Goal: Information Seeking & Learning: Learn about a topic

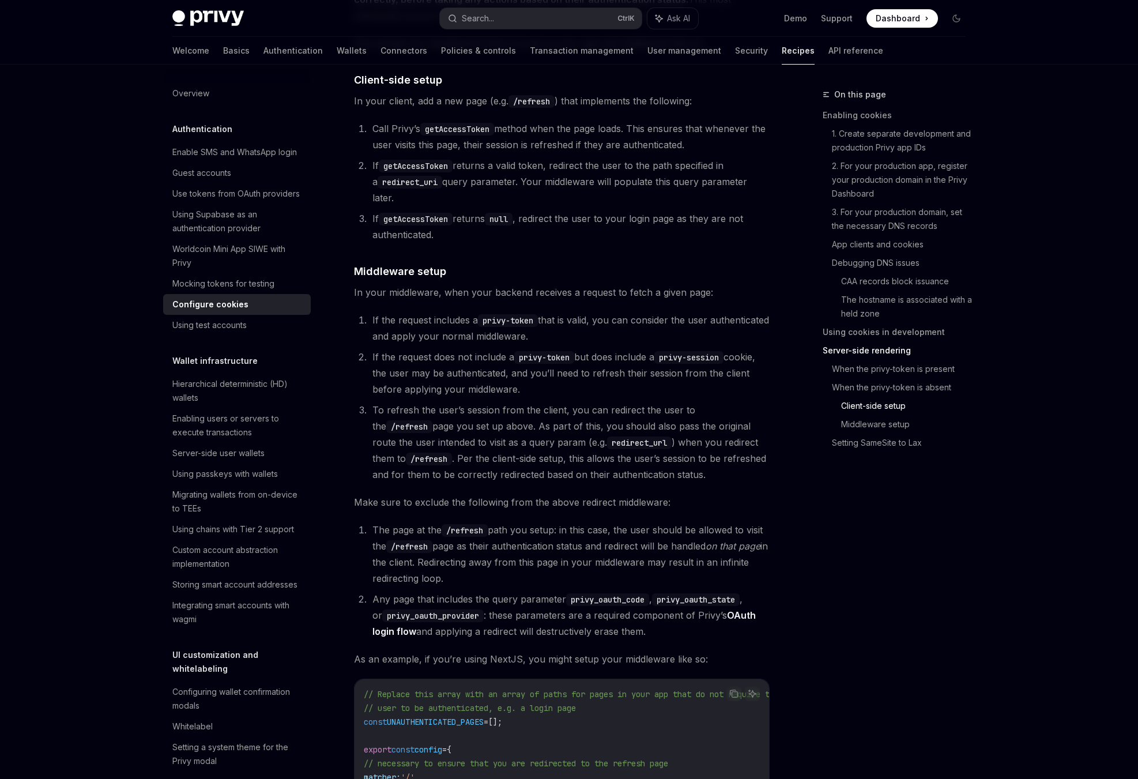
scroll to position [2831, 0]
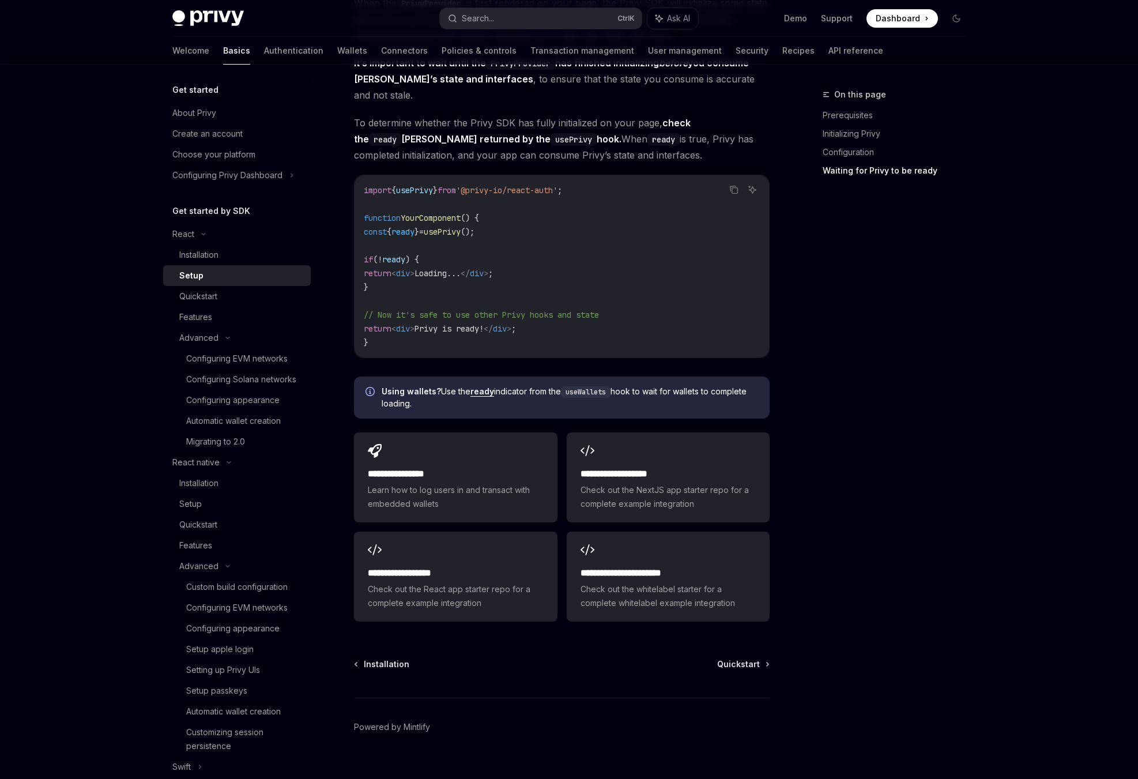
scroll to position [1199, 0]
drag, startPoint x: 898, startPoint y: 674, endPoint x: 860, endPoint y: 627, distance: 60.3
click at [896, 671] on div "On this page Prerequisites Initializing Privy Configuration Waiting for Privy t…" at bounding box center [887, 433] width 175 height 691
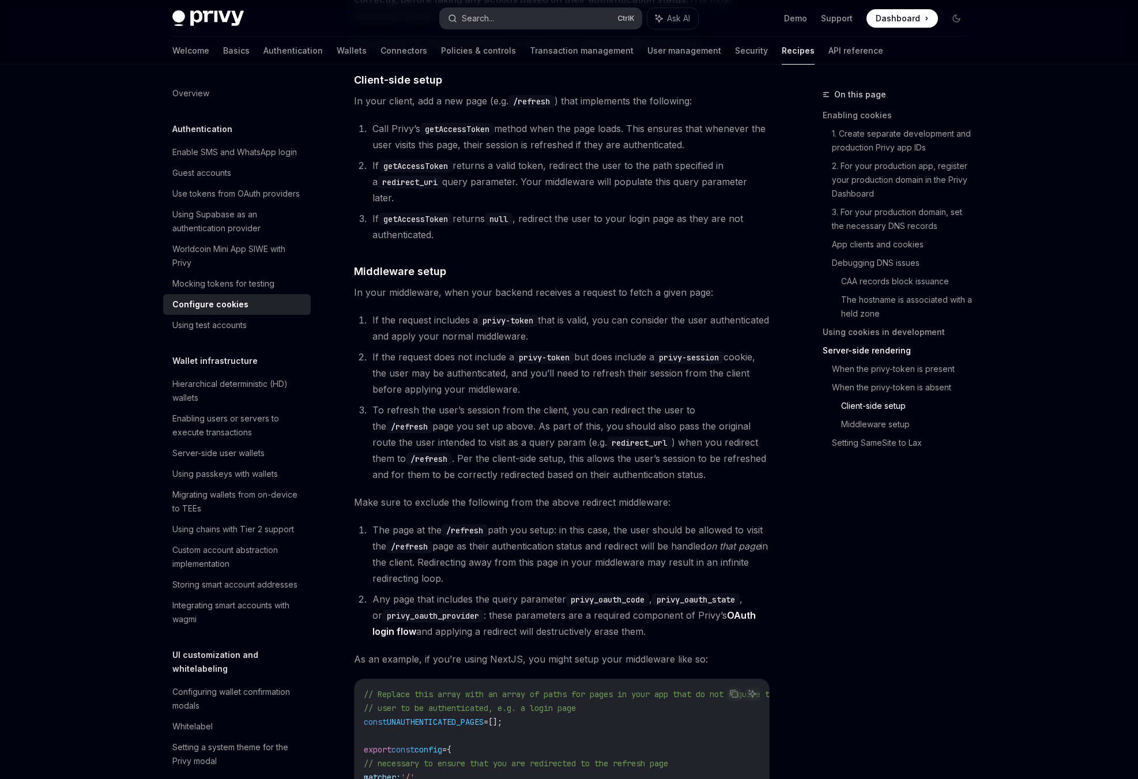
scroll to position [2831, 0]
click at [501, 21] on button "Search... Ctrl K" at bounding box center [541, 18] width 202 height 21
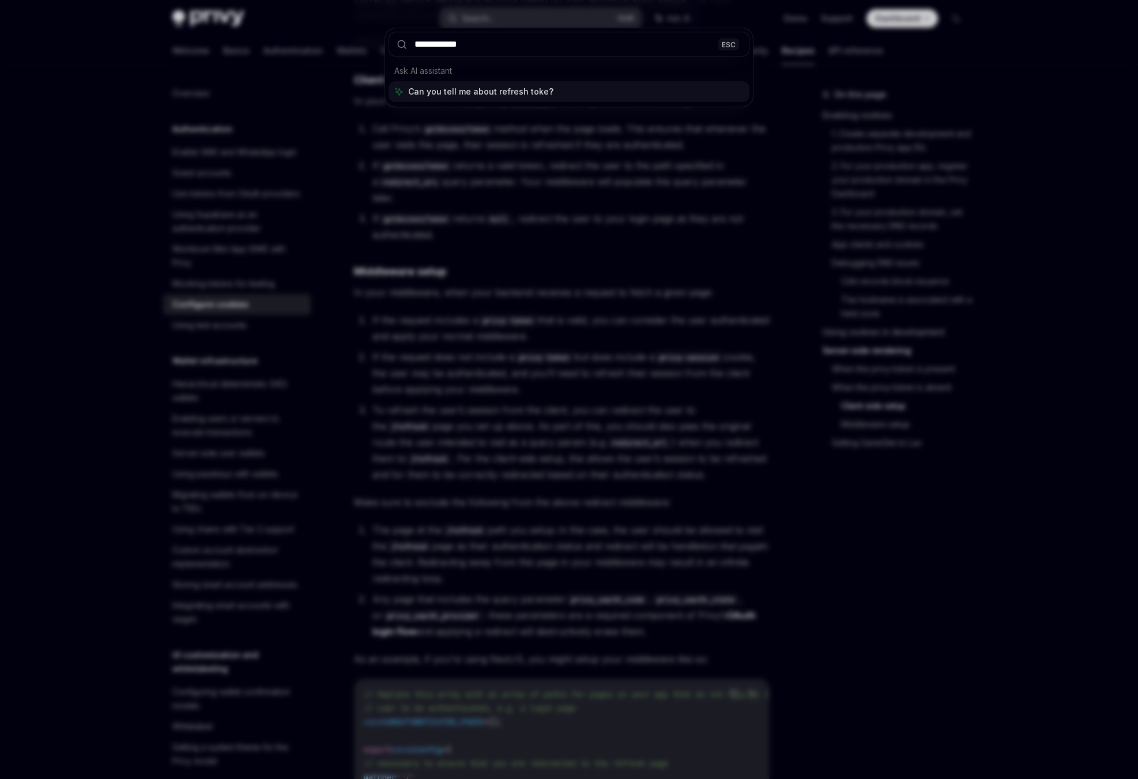
type input "**********"
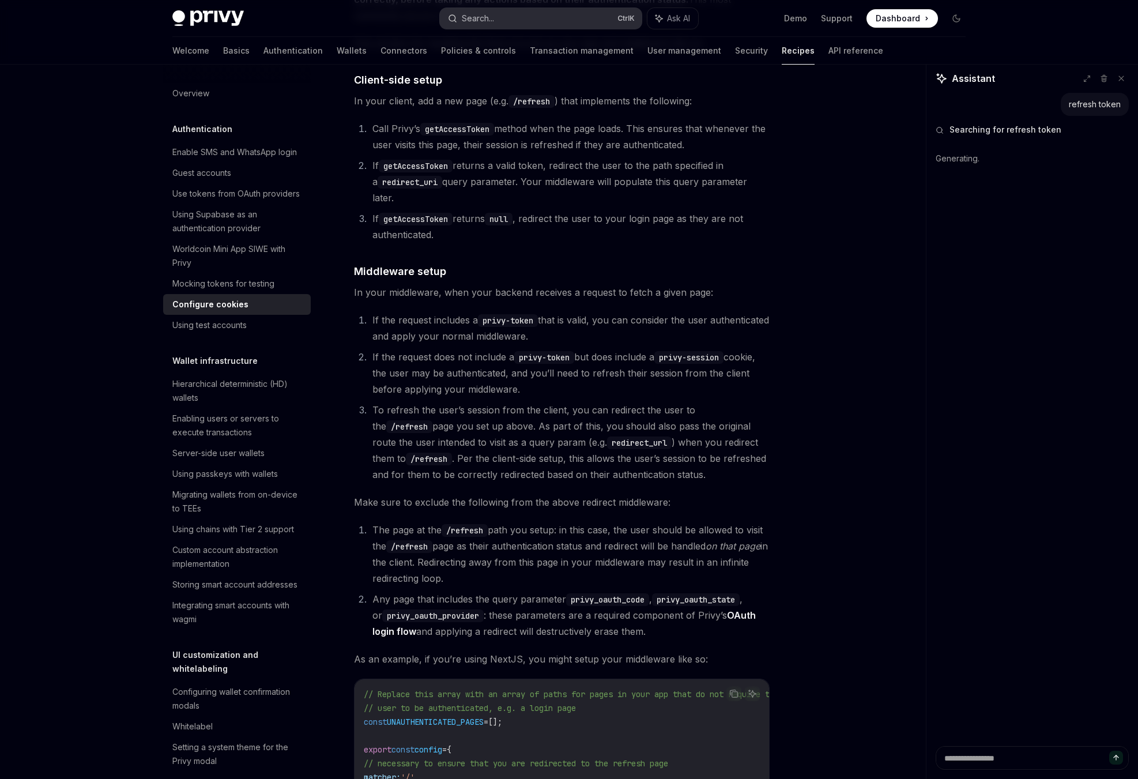
click at [517, 17] on button "Search... Ctrl K" at bounding box center [541, 18] width 202 height 21
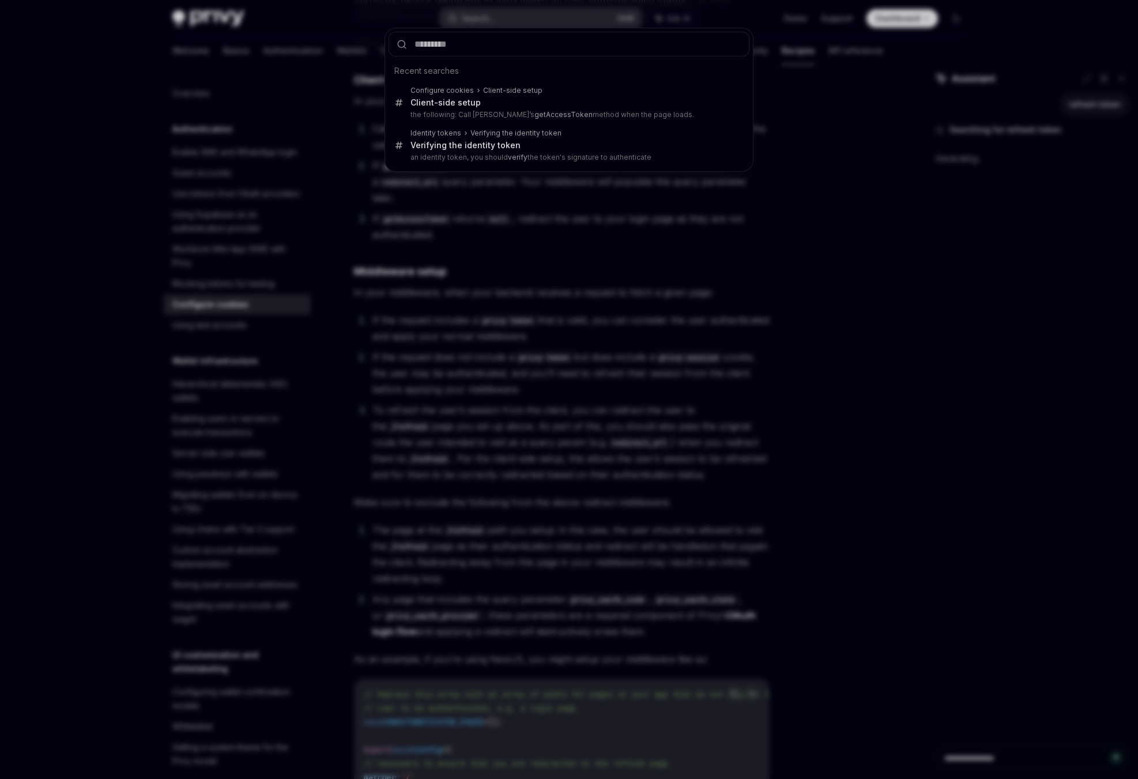
type textarea "*"
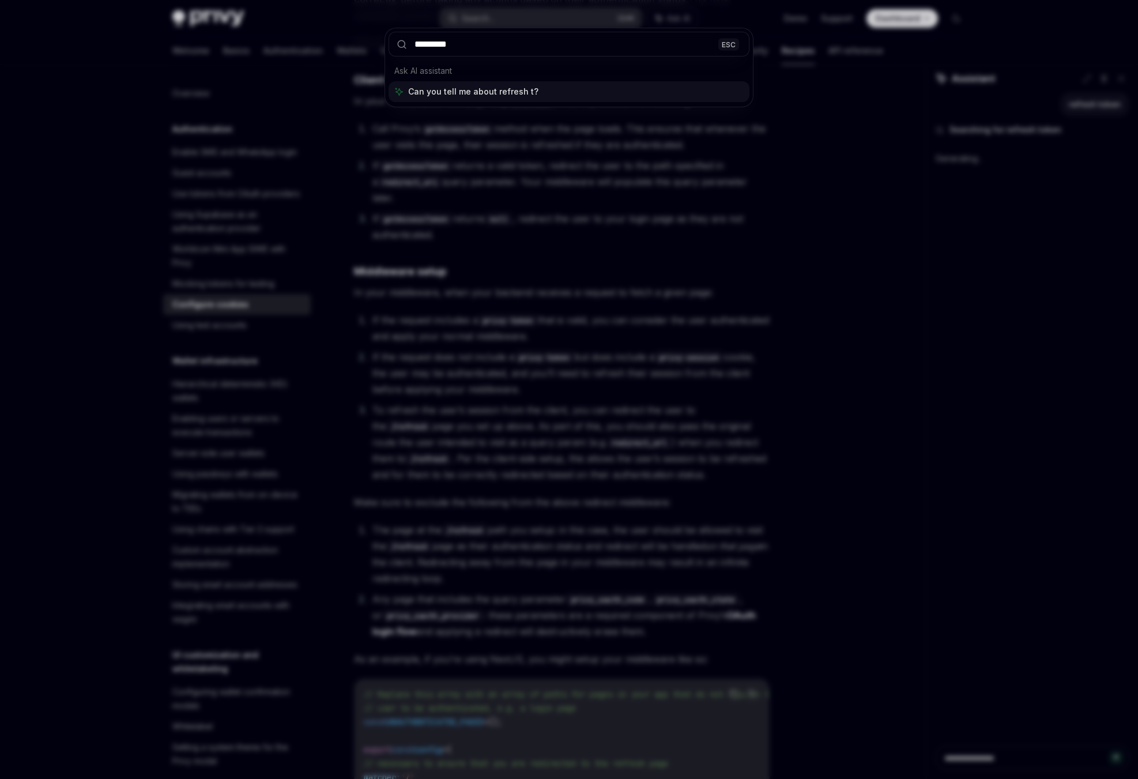
type input "**********"
type textarea "*"
type input "**********"
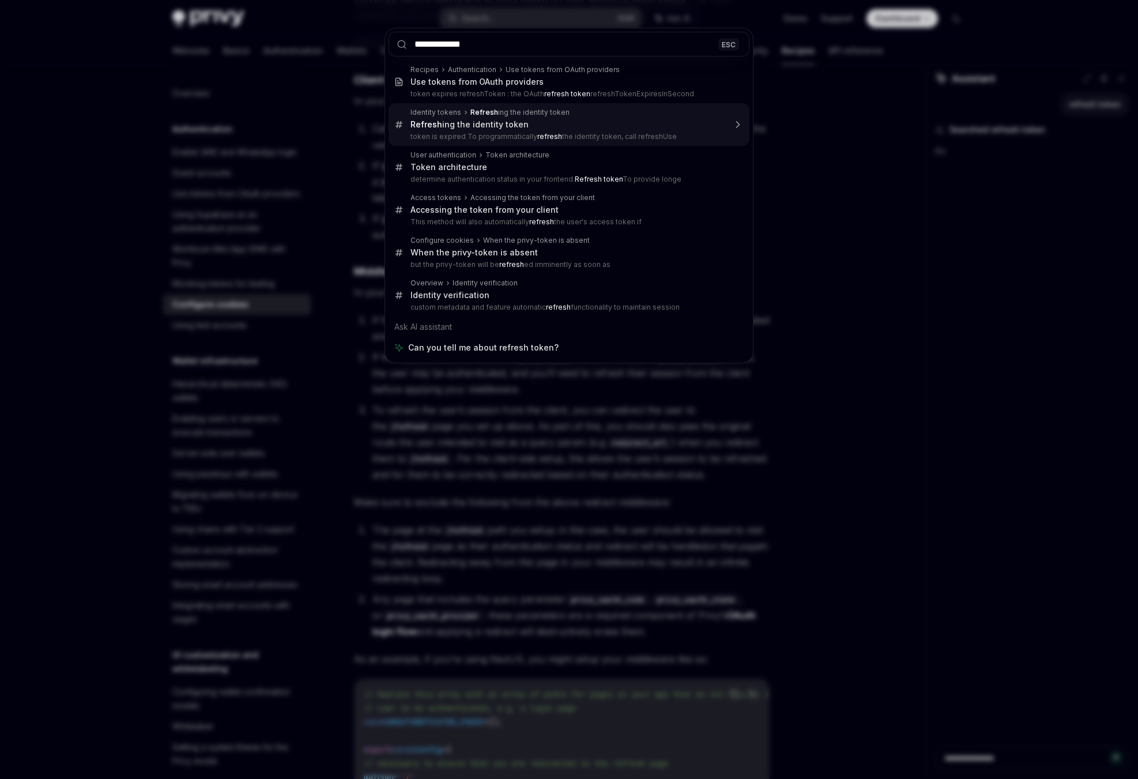
type textarea "*"
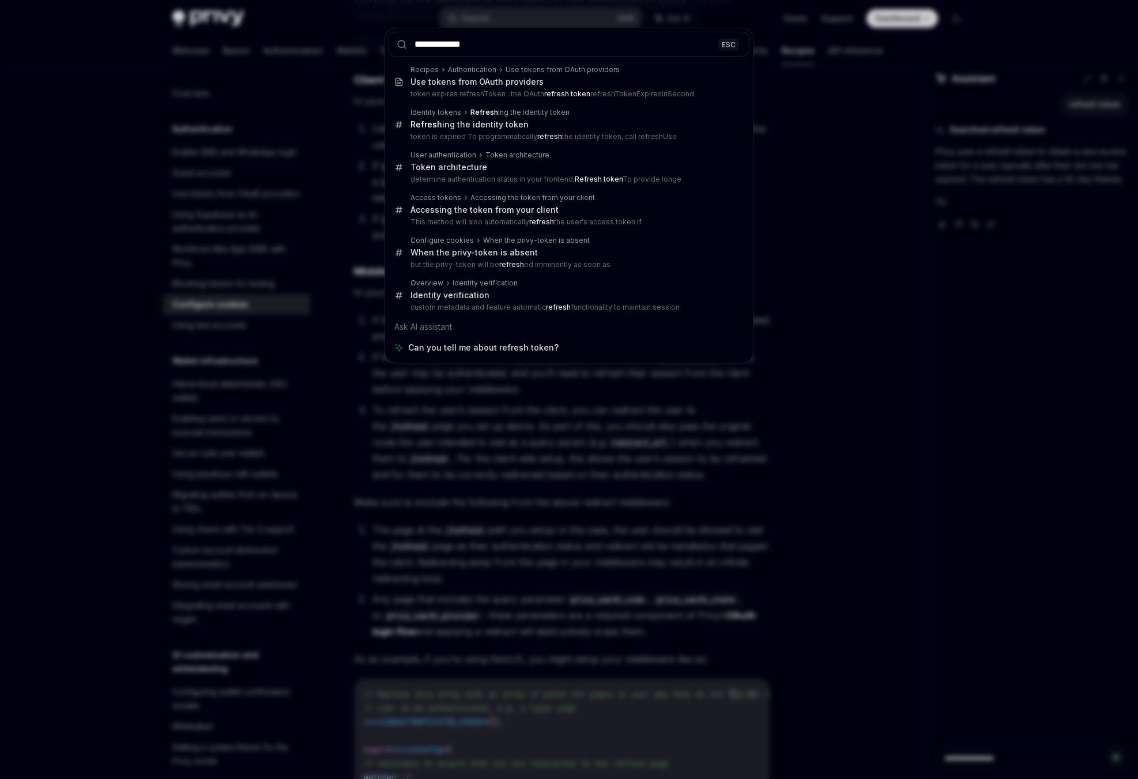
type input "**********"
click at [982, 260] on div "**********" at bounding box center [569, 389] width 1138 height 779
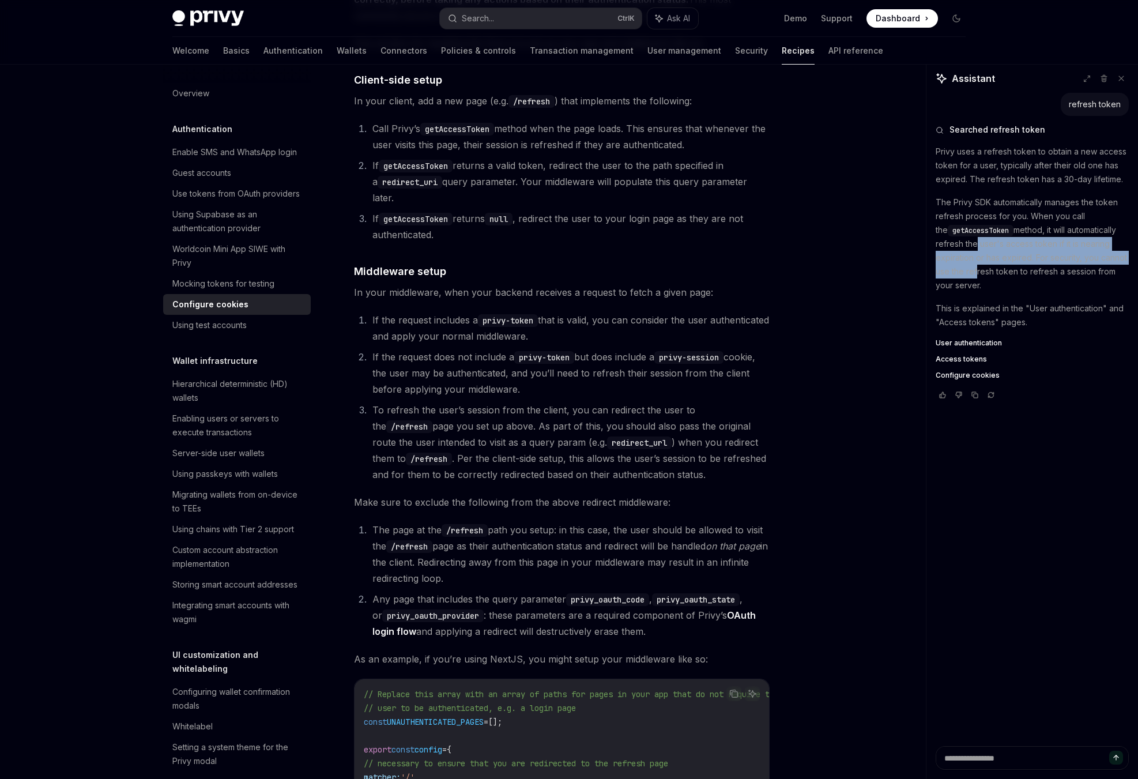
click at [974, 265] on p "The Privy SDK automatically manages the token refresh process for you. When you…" at bounding box center [1032, 244] width 193 height 97
drag, startPoint x: 973, startPoint y: 250, endPoint x: 975, endPoint y: 266, distance: 15.6
click at [975, 266] on p "The Privy SDK automatically manages the token refresh process for you. When you…" at bounding box center [1032, 244] width 193 height 97
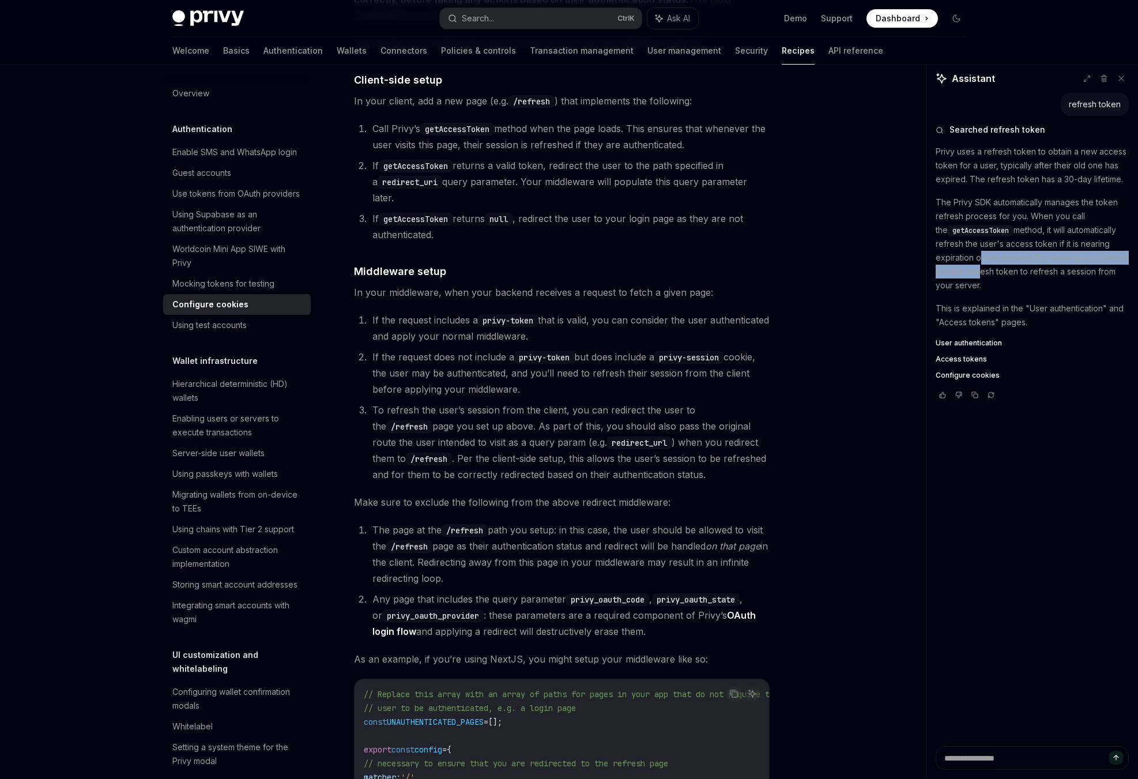
drag, startPoint x: 975, startPoint y: 257, endPoint x: 978, endPoint y: 270, distance: 13.6
click at [978, 270] on p "The Privy SDK automatically manages the token refresh process for you. When you…" at bounding box center [1032, 244] width 193 height 97
drag, startPoint x: 980, startPoint y: 263, endPoint x: 983, endPoint y: 277, distance: 14.7
click at [983, 277] on p "The Privy SDK automatically manages the token refresh process for you. When you…" at bounding box center [1032, 244] width 193 height 97
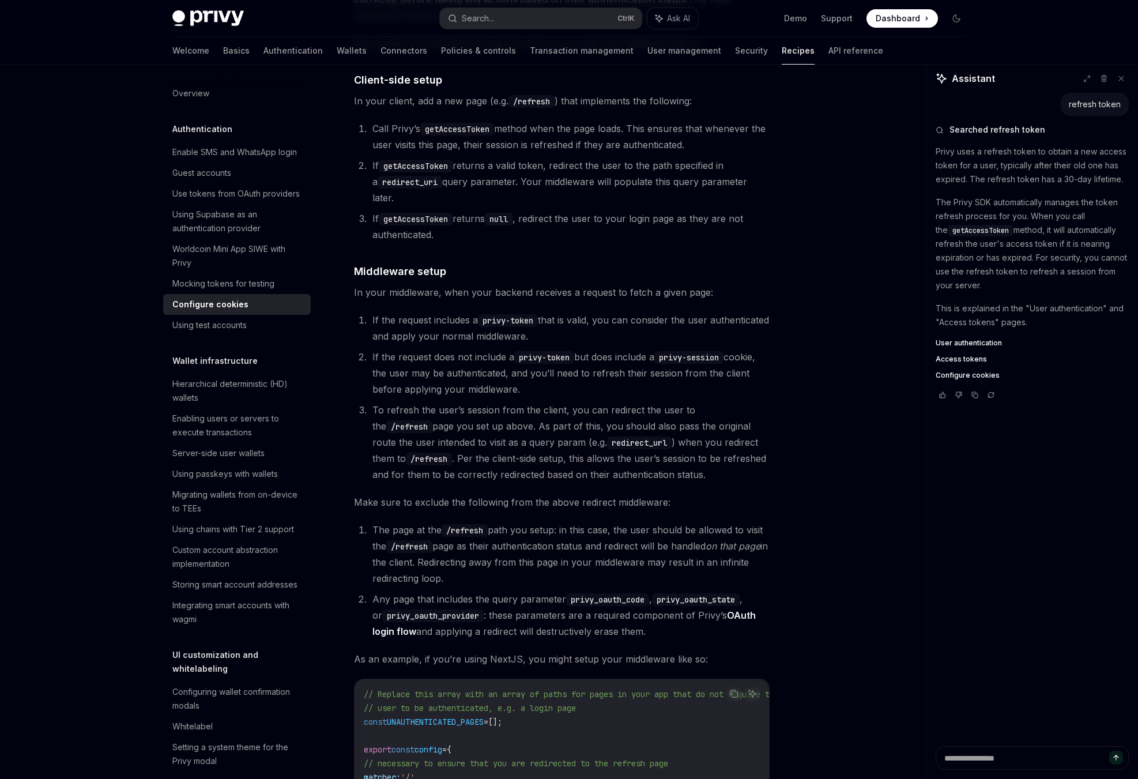
click at [983, 277] on p "The Privy SDK automatically manages the token refresh process for you. When you…" at bounding box center [1032, 244] width 193 height 97
click at [968, 360] on span "Access tokens" at bounding box center [961, 359] width 51 height 9
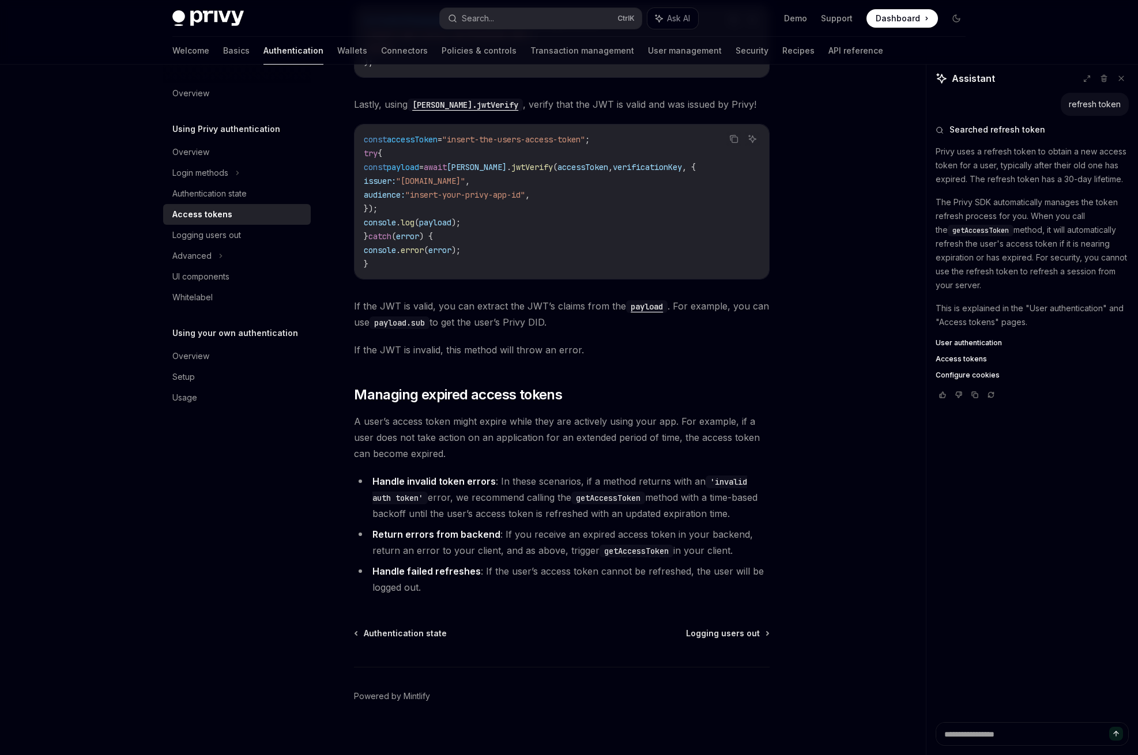
scroll to position [2990, 0]
click at [972, 345] on span "User authentication" at bounding box center [969, 343] width 66 height 9
type textarea "*"
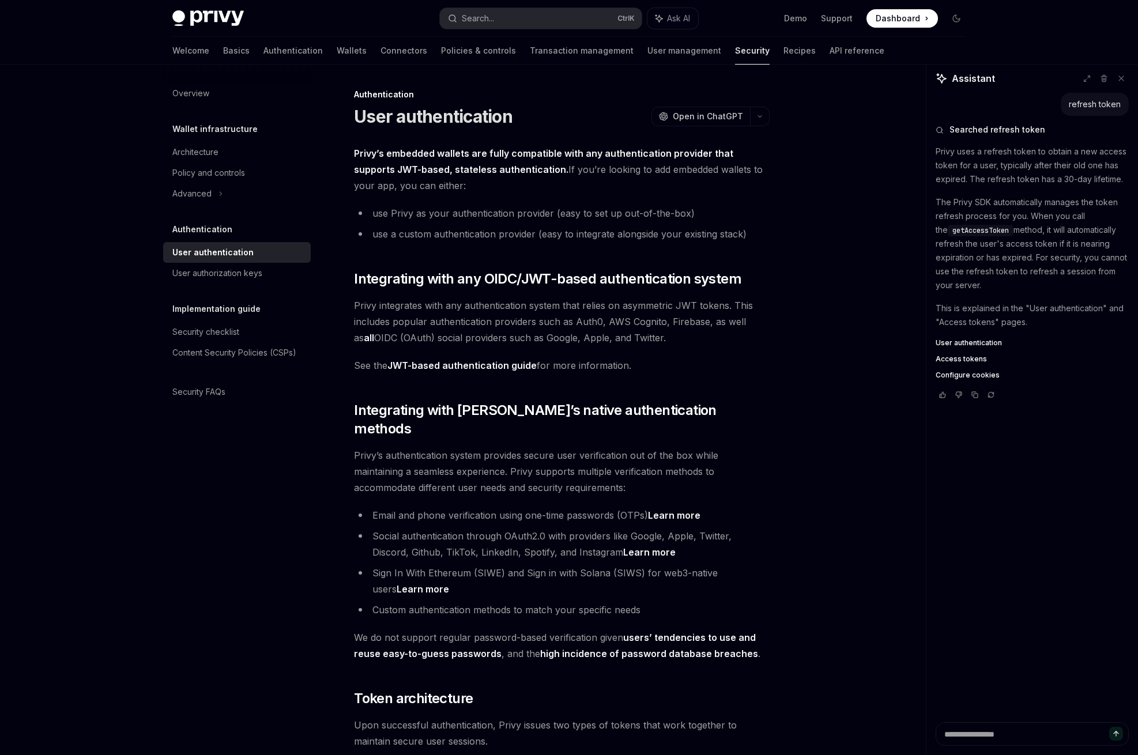
click at [706, 329] on span "Privy integrates with any authentication system that relies on asymmetric JWT t…" at bounding box center [562, 322] width 416 height 48
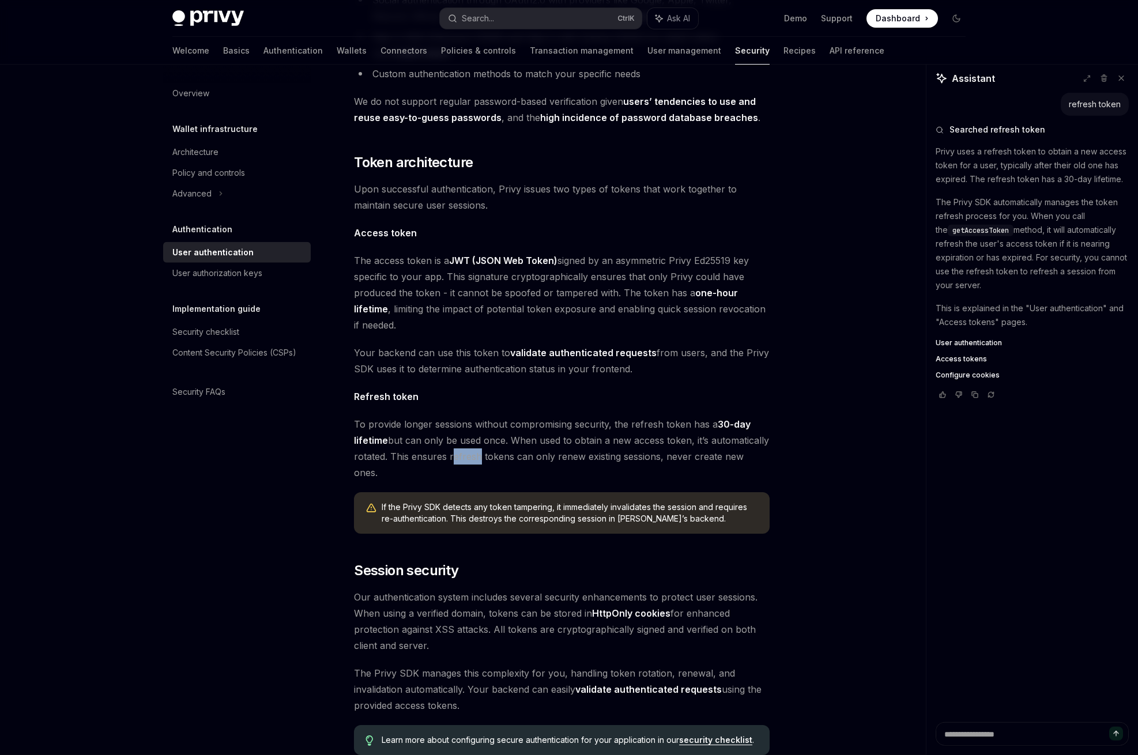
scroll to position [537, 0]
click at [114, 87] on div "Privy Docs home page Search... Ctrl K Ask AI Demo Support Dashboard Dashboard S…" at bounding box center [569, 194] width 1138 height 1463
click at [287, 3] on div "Privy Docs home page Search... Ctrl K Ask AI Demo Support Dashboard Dashboard S…" at bounding box center [569, 18] width 794 height 37
click at [370, 352] on span "Your backend can use this token to validate authenticated requests from users, …" at bounding box center [562, 360] width 416 height 32
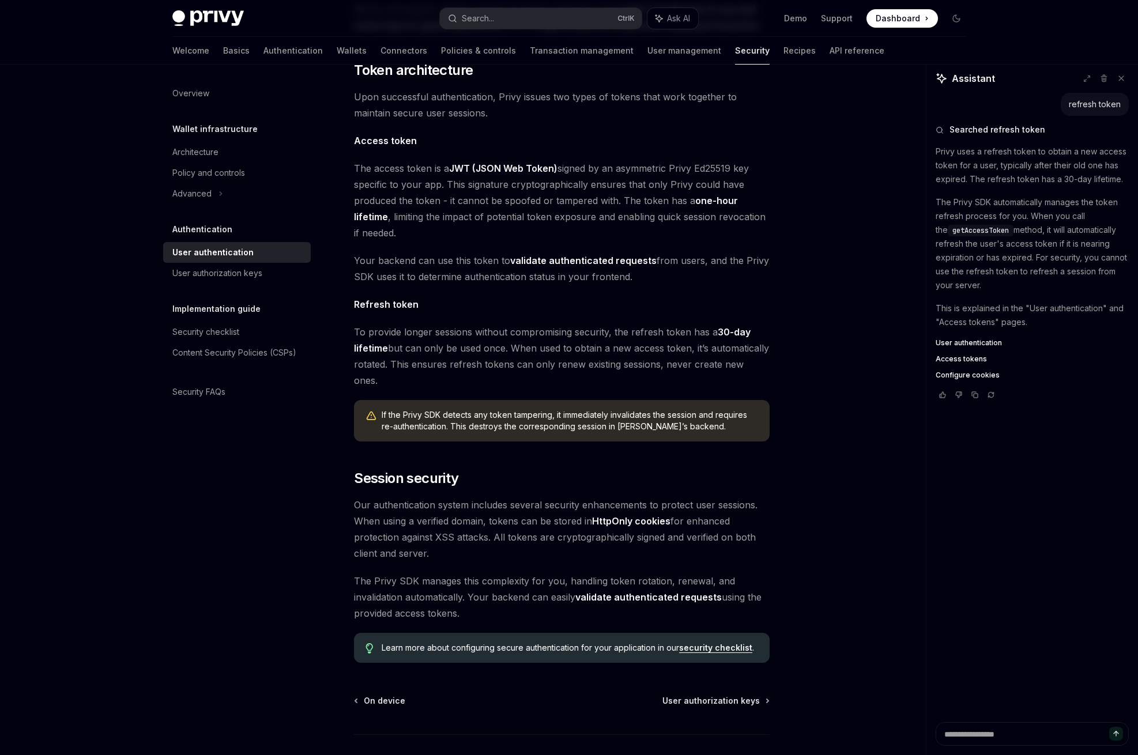
scroll to position [657, 0]
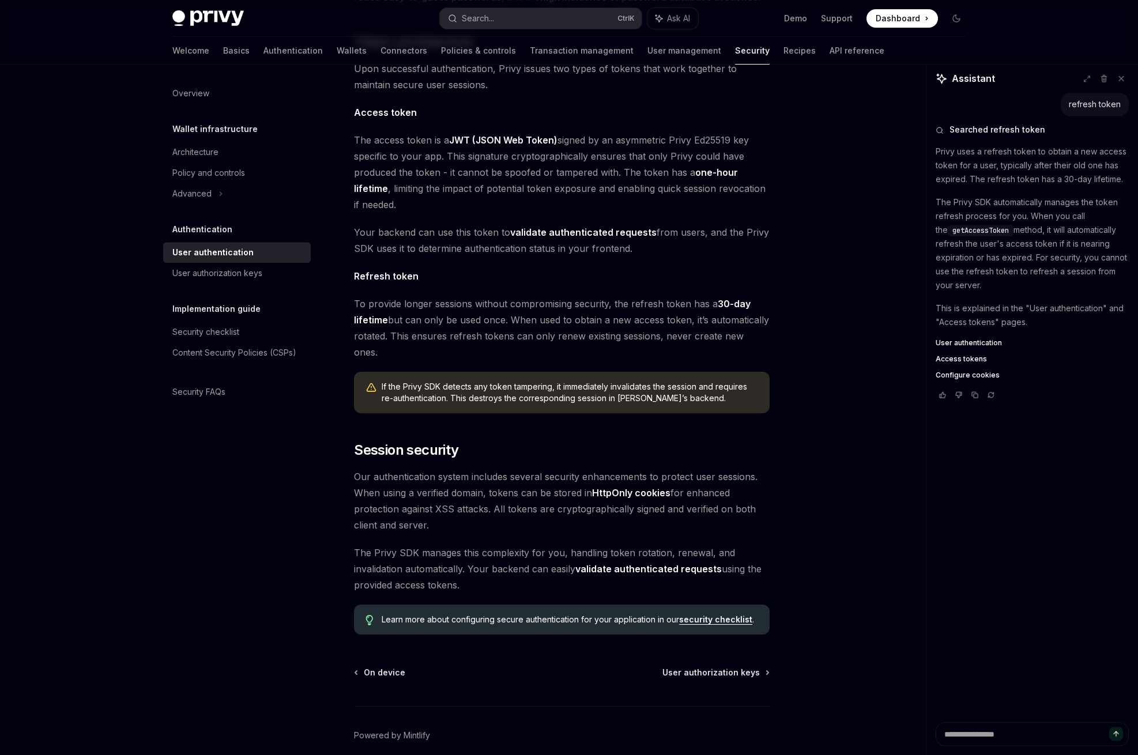
click at [297, 508] on div "Overview Wallet infrastructure Architecture Policy and controls Advanced Authen…" at bounding box center [246, 410] width 166 height 691
